Goal: Task Accomplishment & Management: Use online tool/utility

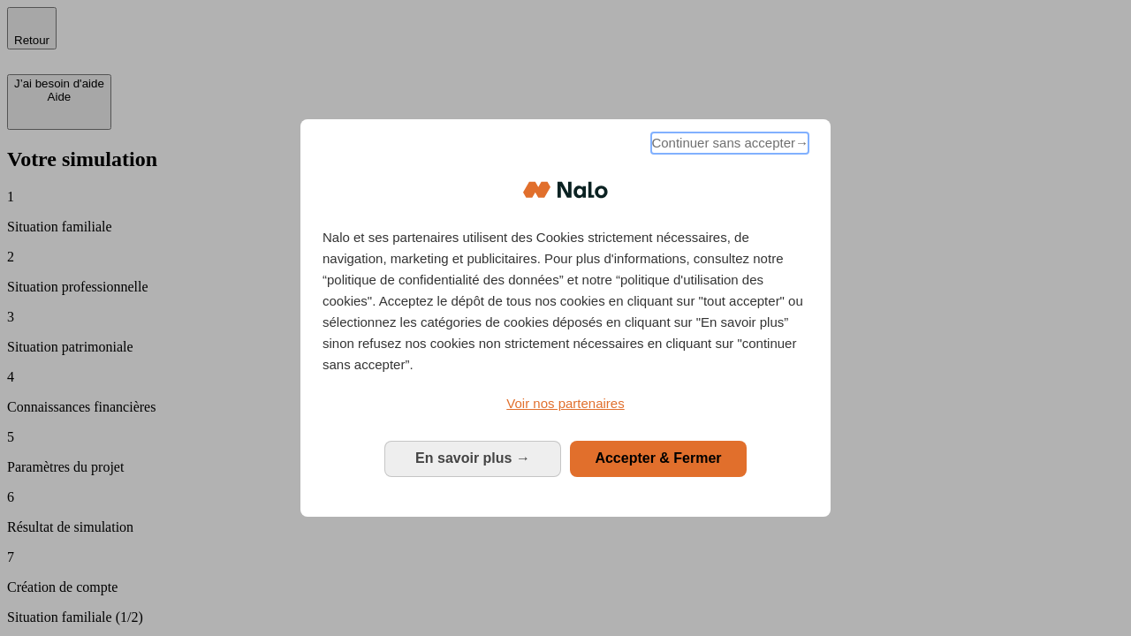
click at [728, 146] on span "Continuer sans accepter →" at bounding box center [729, 143] width 157 height 21
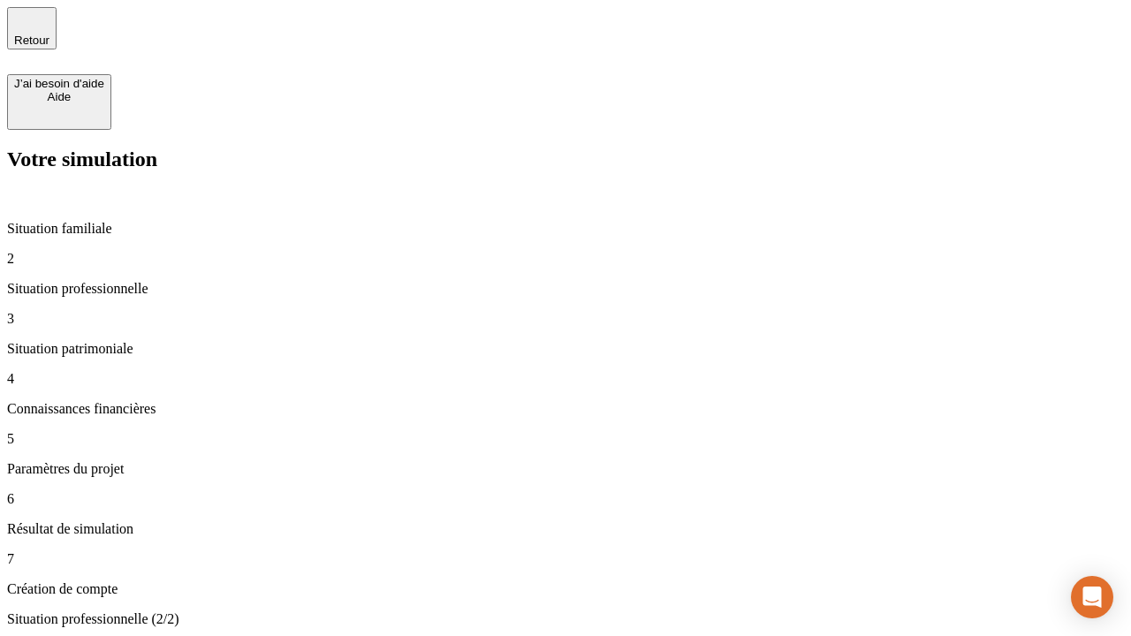
type input "30 000"
type input "1 000"
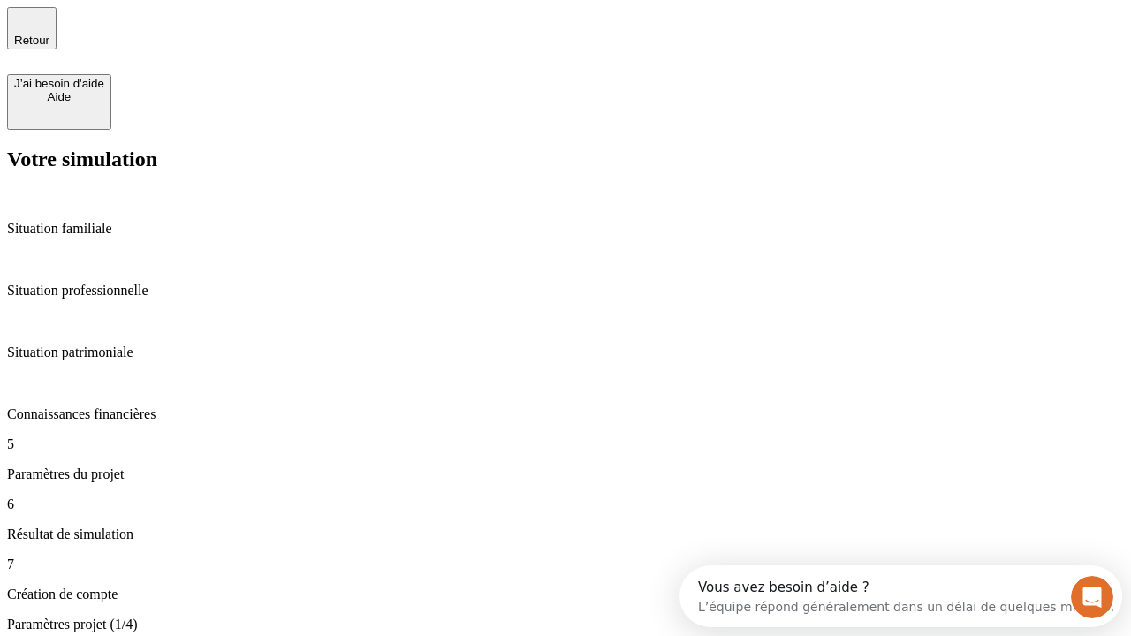
type input "40"
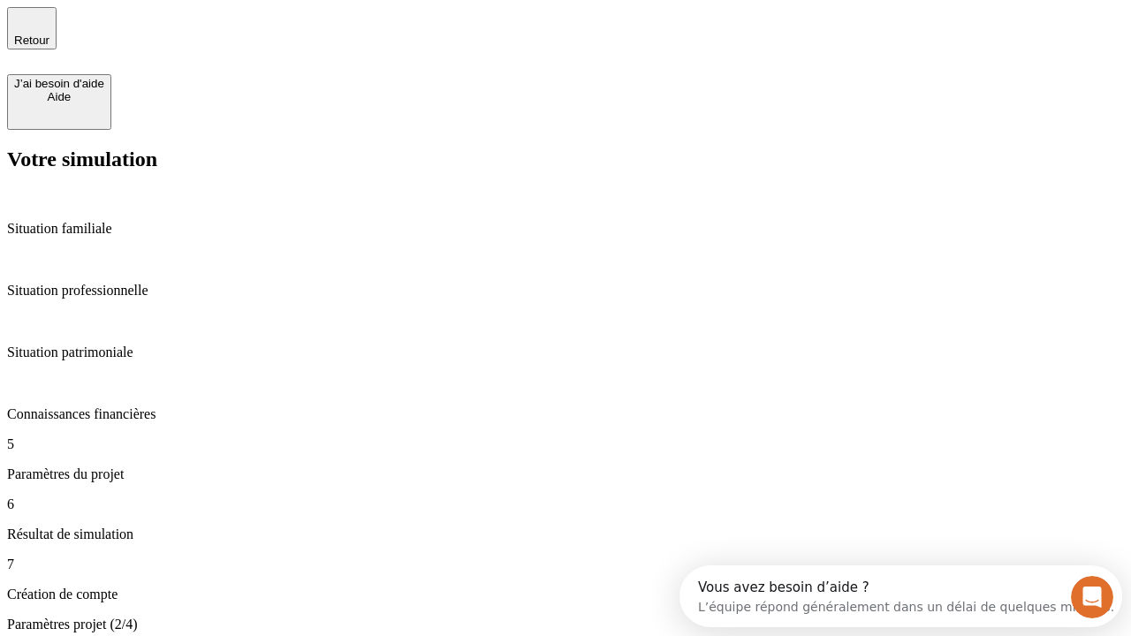
type input "200 000"
type input "640"
